Goal: Information Seeking & Learning: Understand process/instructions

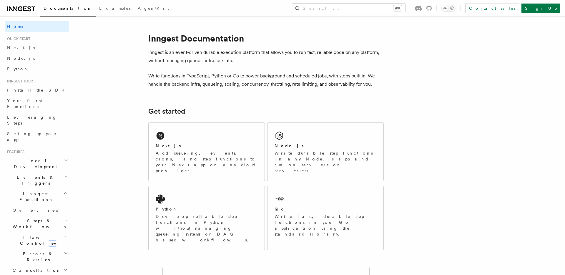
click at [42, 215] on h2 "Steps & Workflows" at bounding box center [39, 223] width 59 height 16
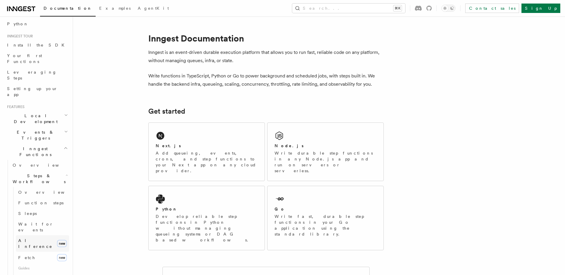
scroll to position [48, 0]
click at [39, 184] on link "Overview" at bounding box center [42, 189] width 53 height 11
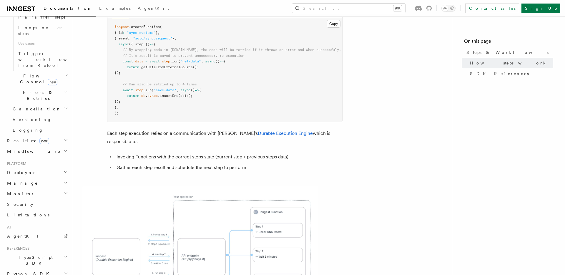
scroll to position [355, 0]
click at [46, 251] on h2 "TypeScript SDK" at bounding box center [37, 259] width 64 height 16
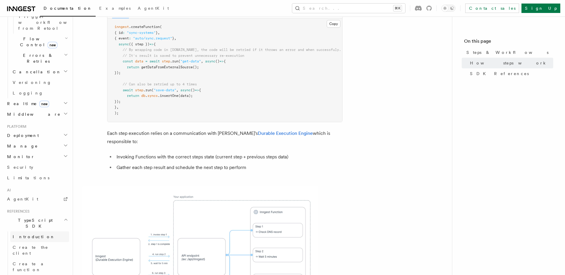
scroll to position [462, 0]
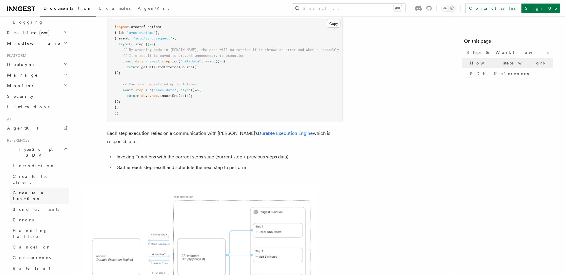
click at [34, 187] on link "Create a function" at bounding box center [39, 195] width 59 height 16
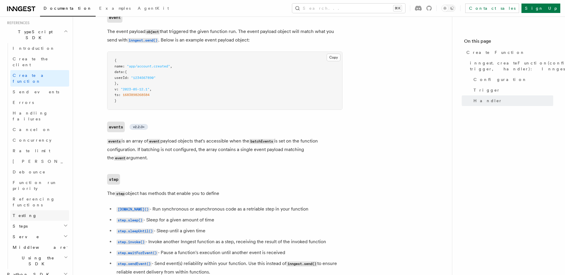
scroll to position [1133, 0]
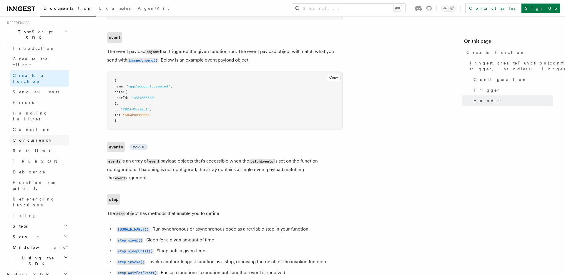
click at [33, 138] on span "Concurrency" at bounding box center [32, 140] width 39 height 5
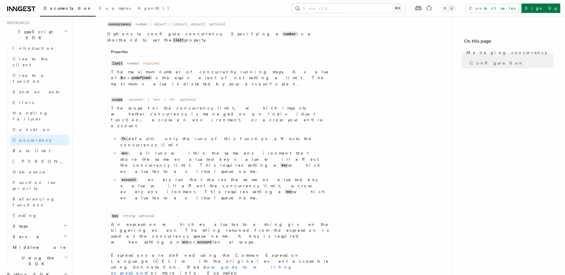
scroll to position [269, 0]
